Goal: Download file/media

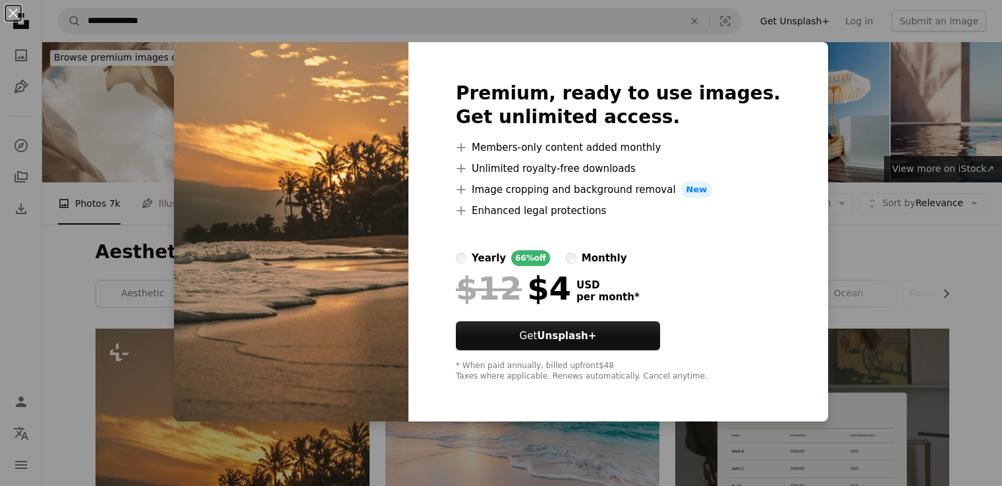
scroll to position [348, 0]
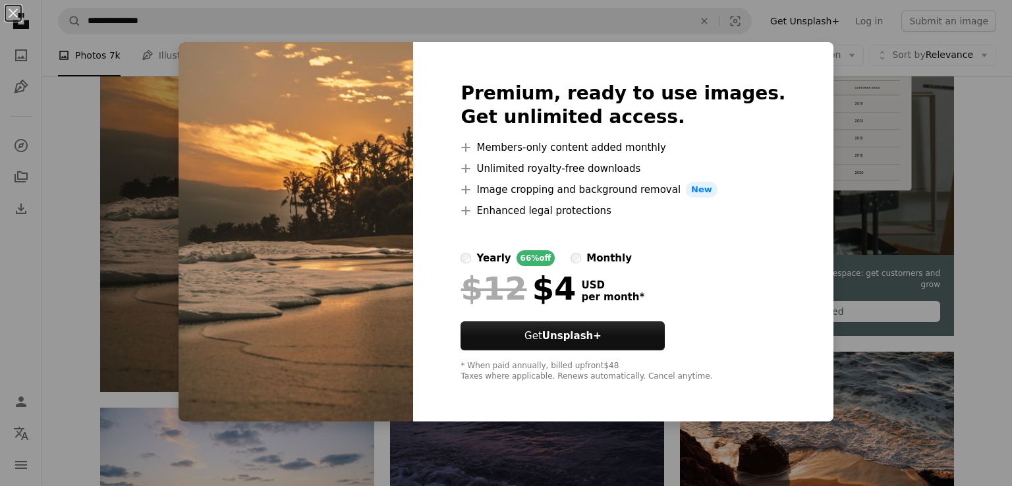
click at [922, 115] on div "An X shape Premium, ready to use images. Get unlimited access. A plus sign Memb…" at bounding box center [506, 243] width 1012 height 486
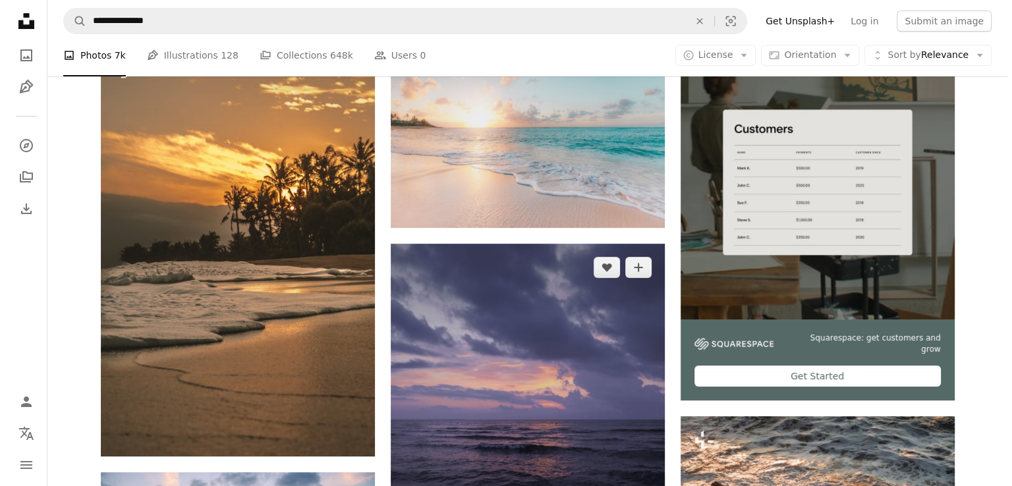
scroll to position [285, 0]
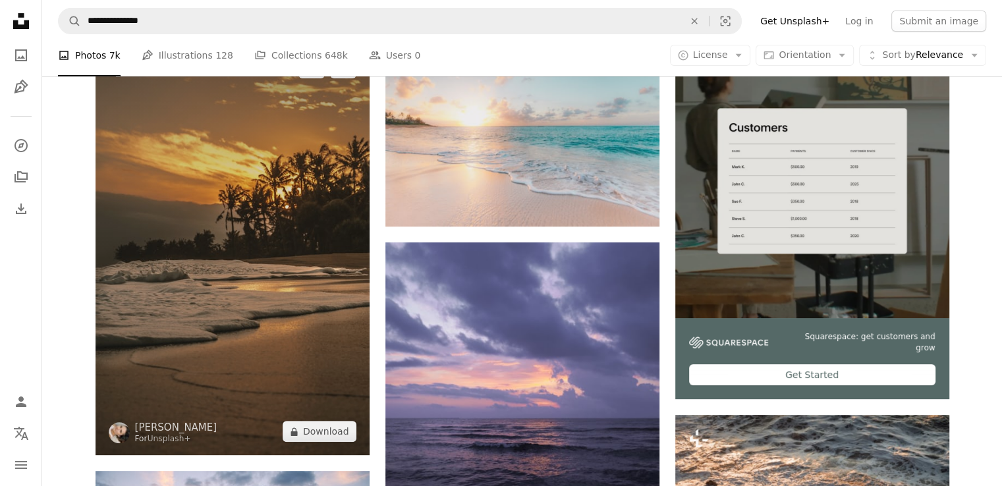
click at [298, 185] on img at bounding box center [233, 249] width 274 height 411
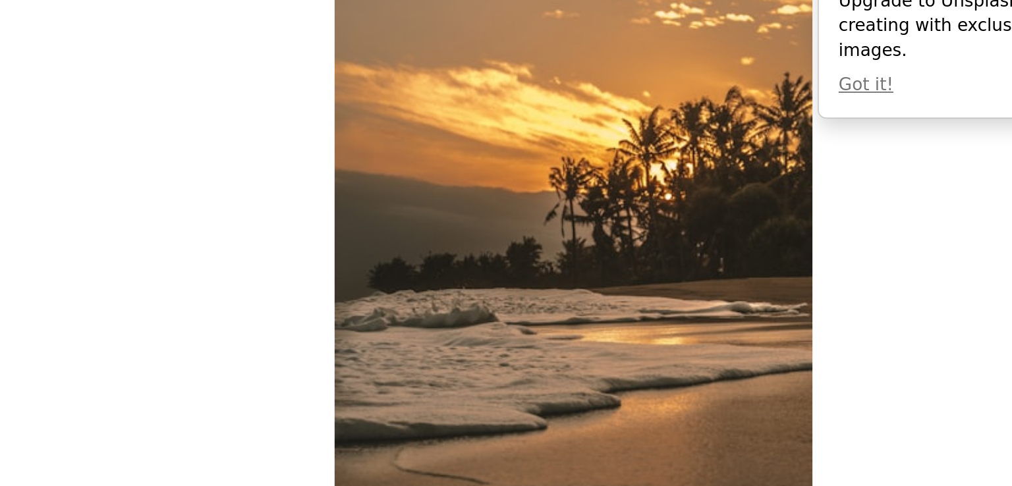
scroll to position [53, 0]
